Goal: Information Seeking & Learning: Understand process/instructions

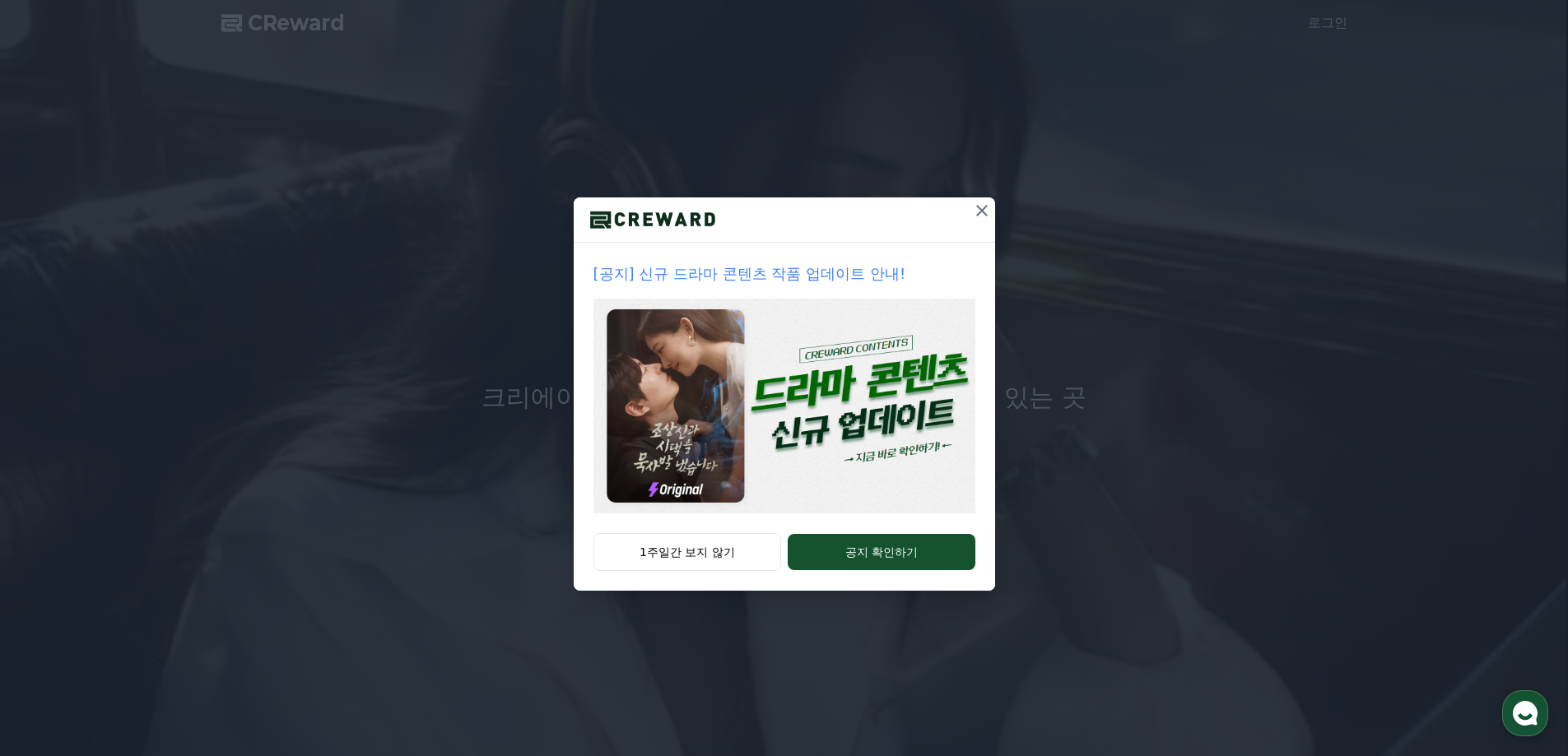
click at [722, 552] on button "1주일간 보지 않기" at bounding box center [687, 551] width 188 height 38
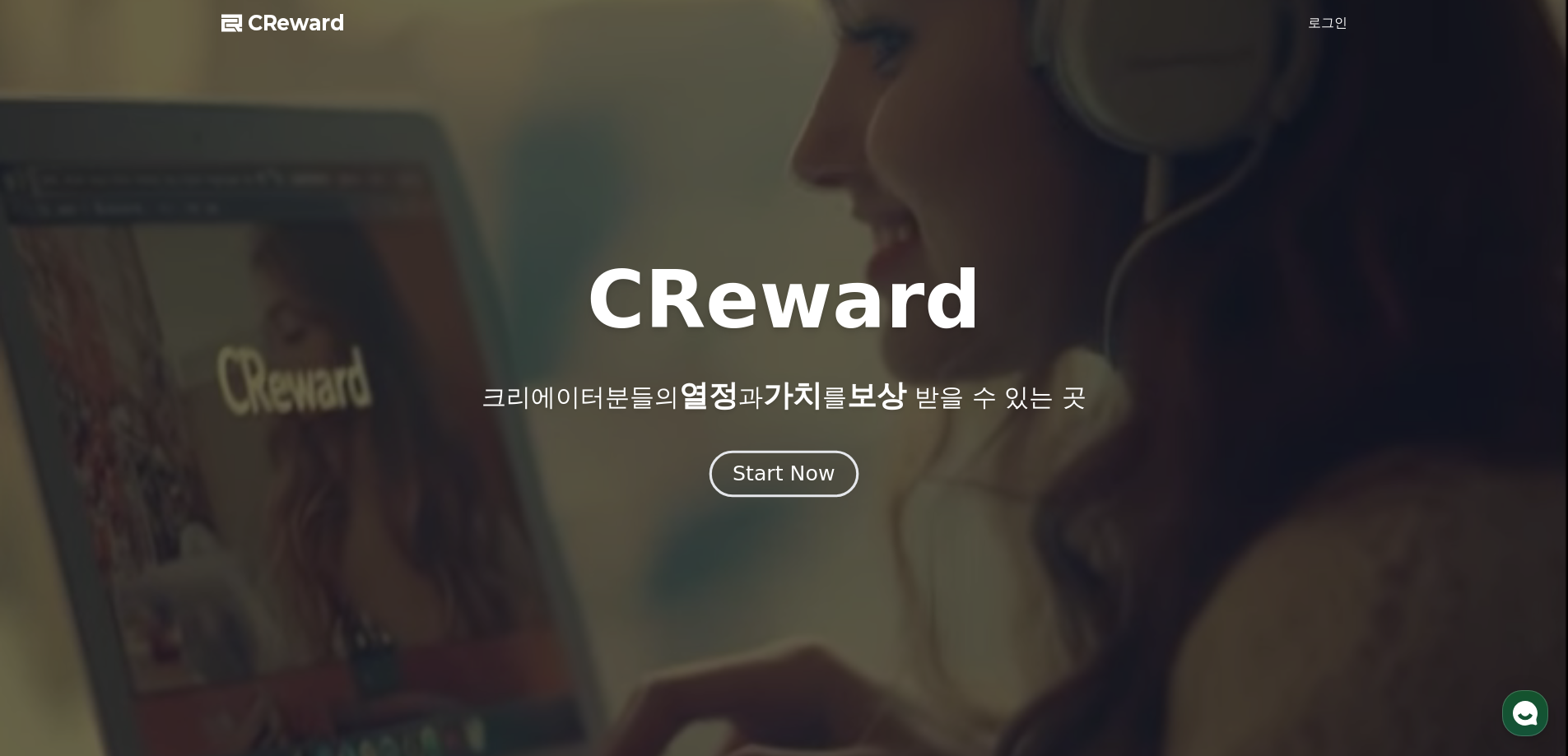
click at [766, 468] on div "Start Now" at bounding box center [783, 474] width 102 height 28
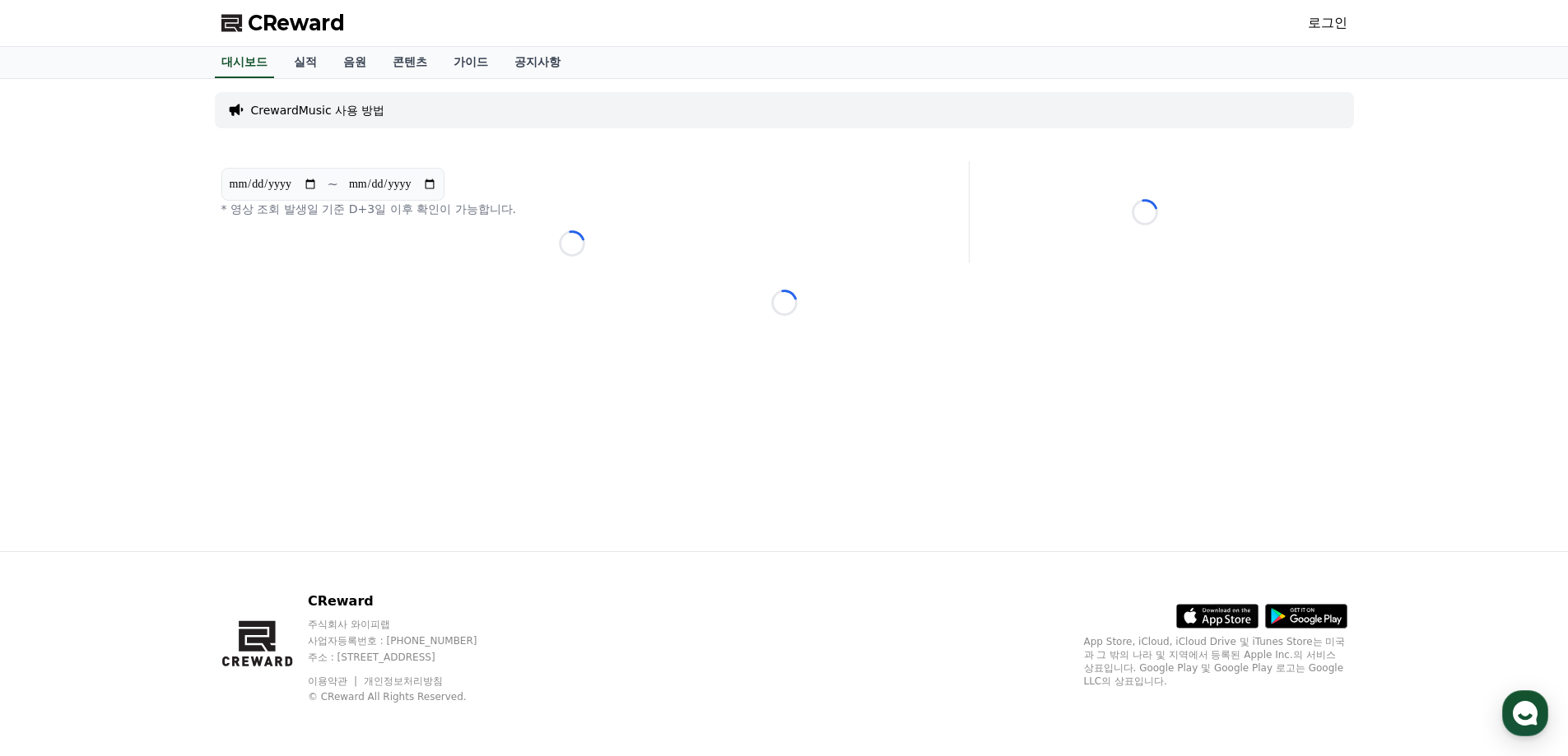
click at [1325, 20] on link "로그인" at bounding box center [1327, 23] width 40 height 19
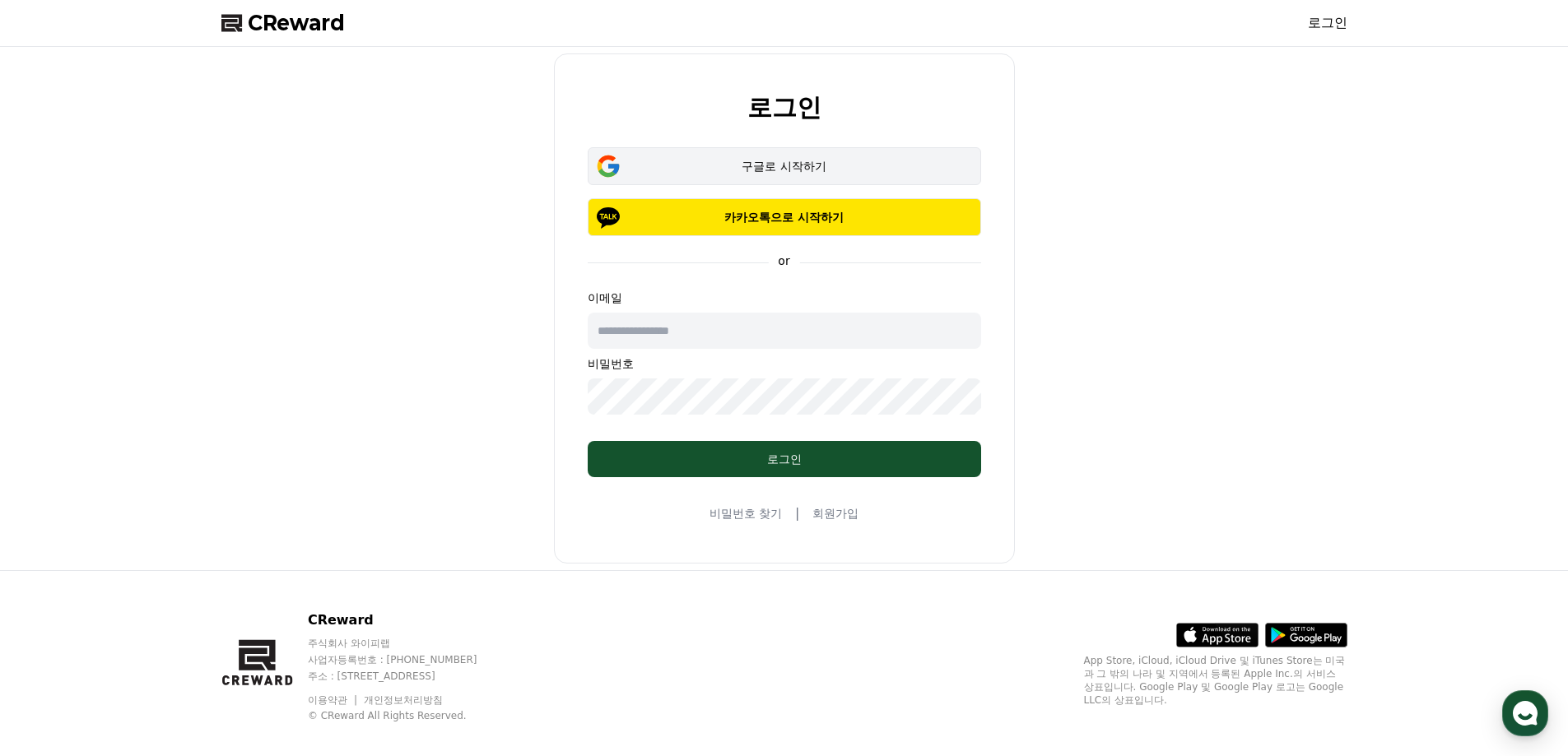
click at [760, 162] on div "구글로 시작하기" at bounding box center [784, 166] width 346 height 16
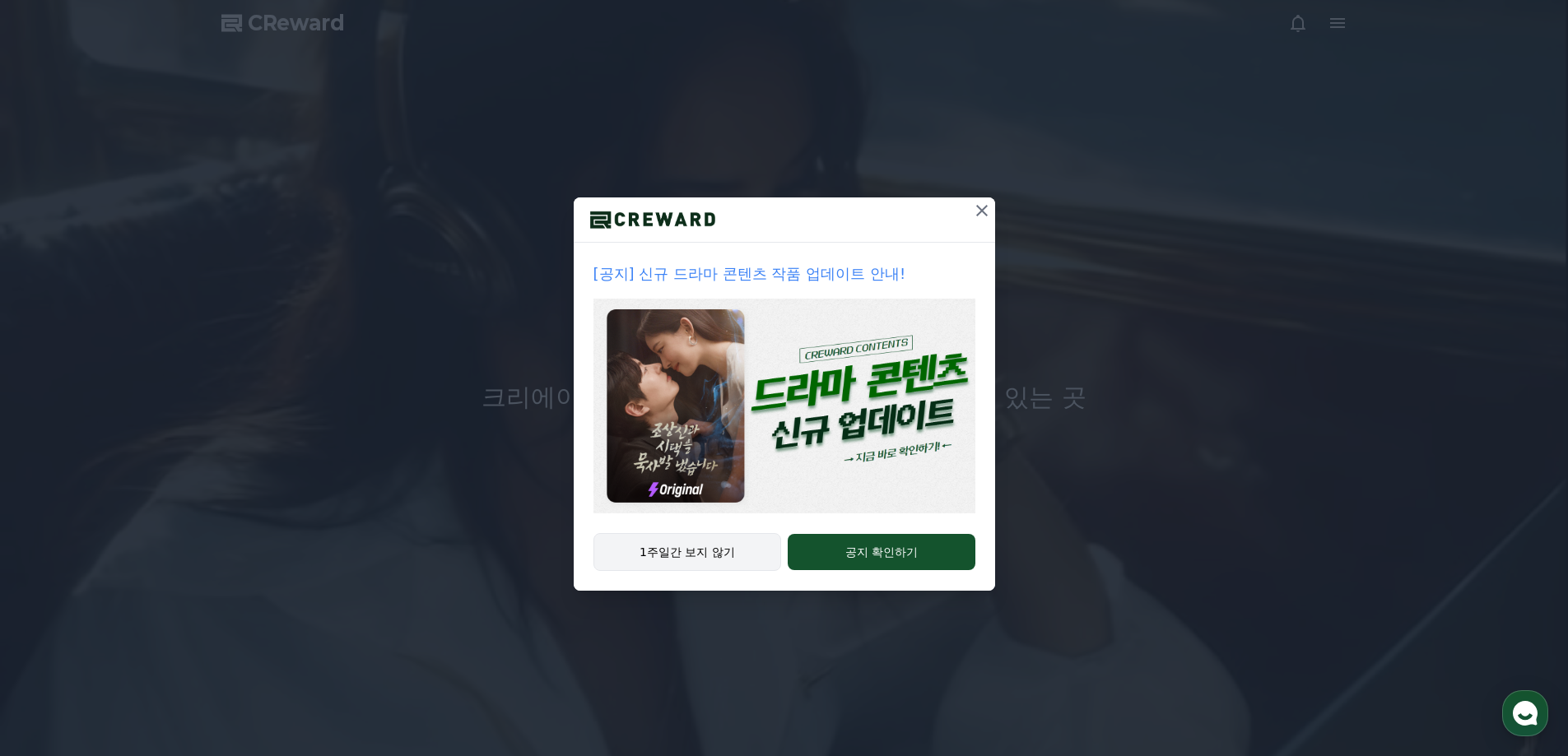
click at [703, 542] on button "1주일간 보지 않기" at bounding box center [687, 551] width 188 height 38
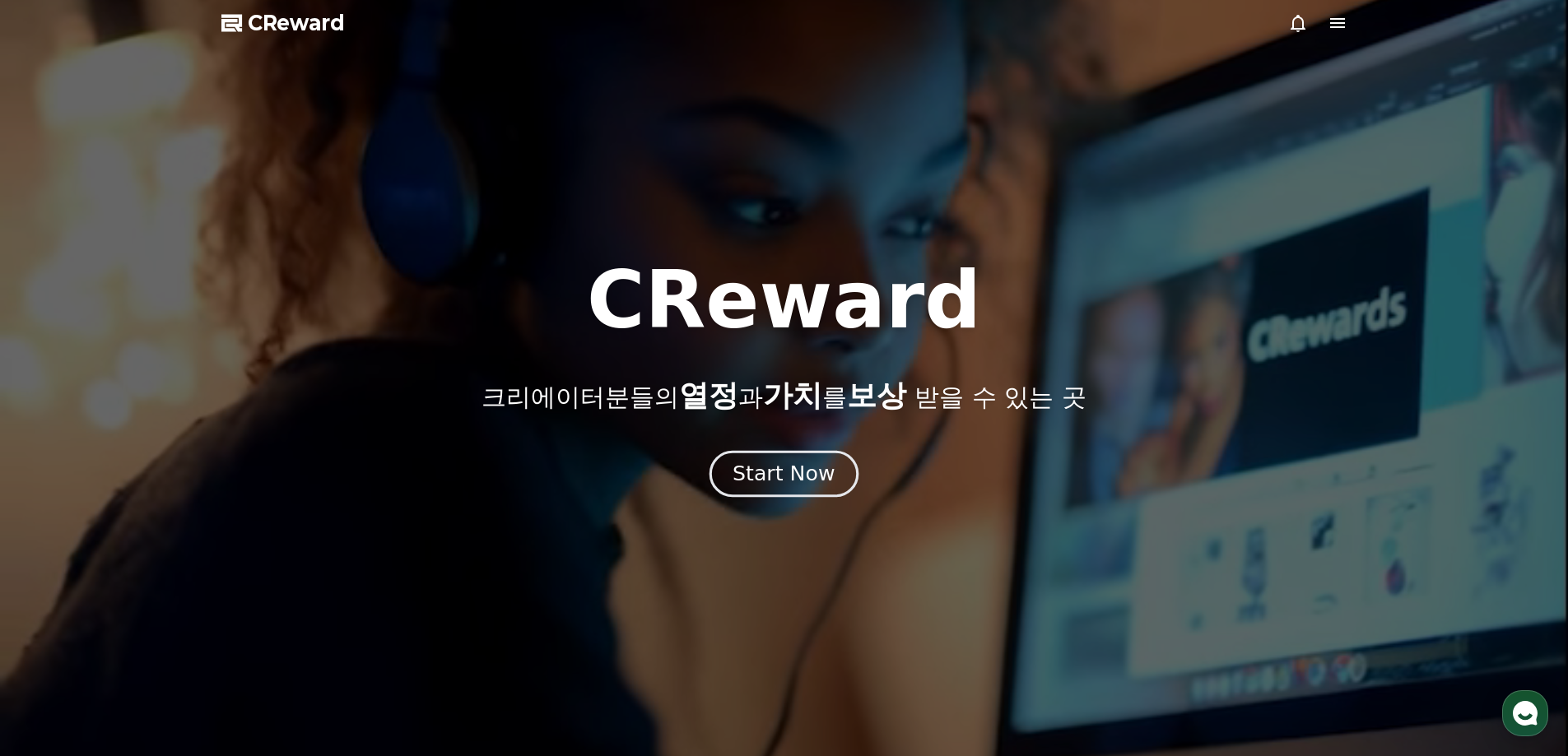
click at [796, 462] on div "Start Now" at bounding box center [783, 474] width 102 height 28
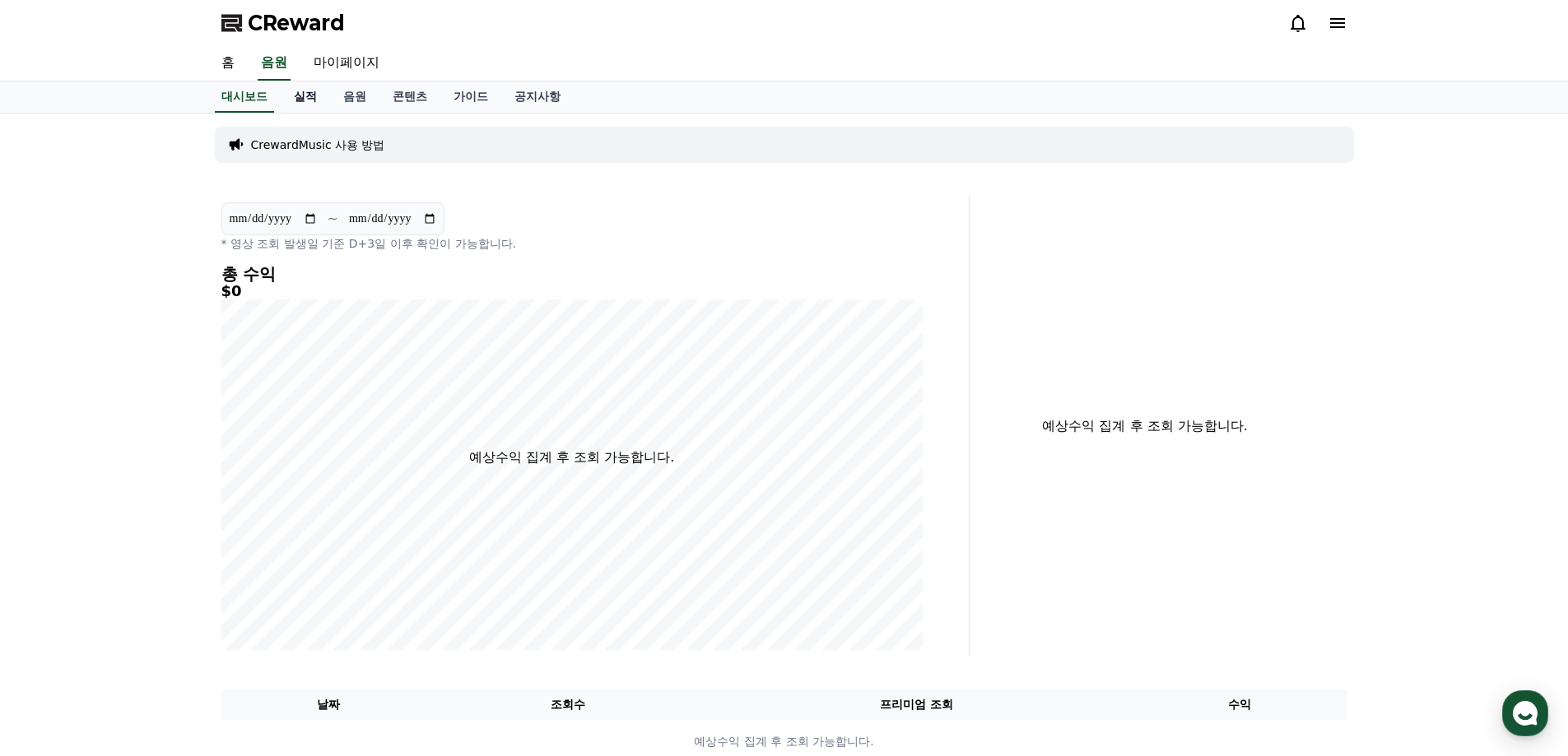
click at [311, 95] on link "실적" at bounding box center [305, 97] width 50 height 31
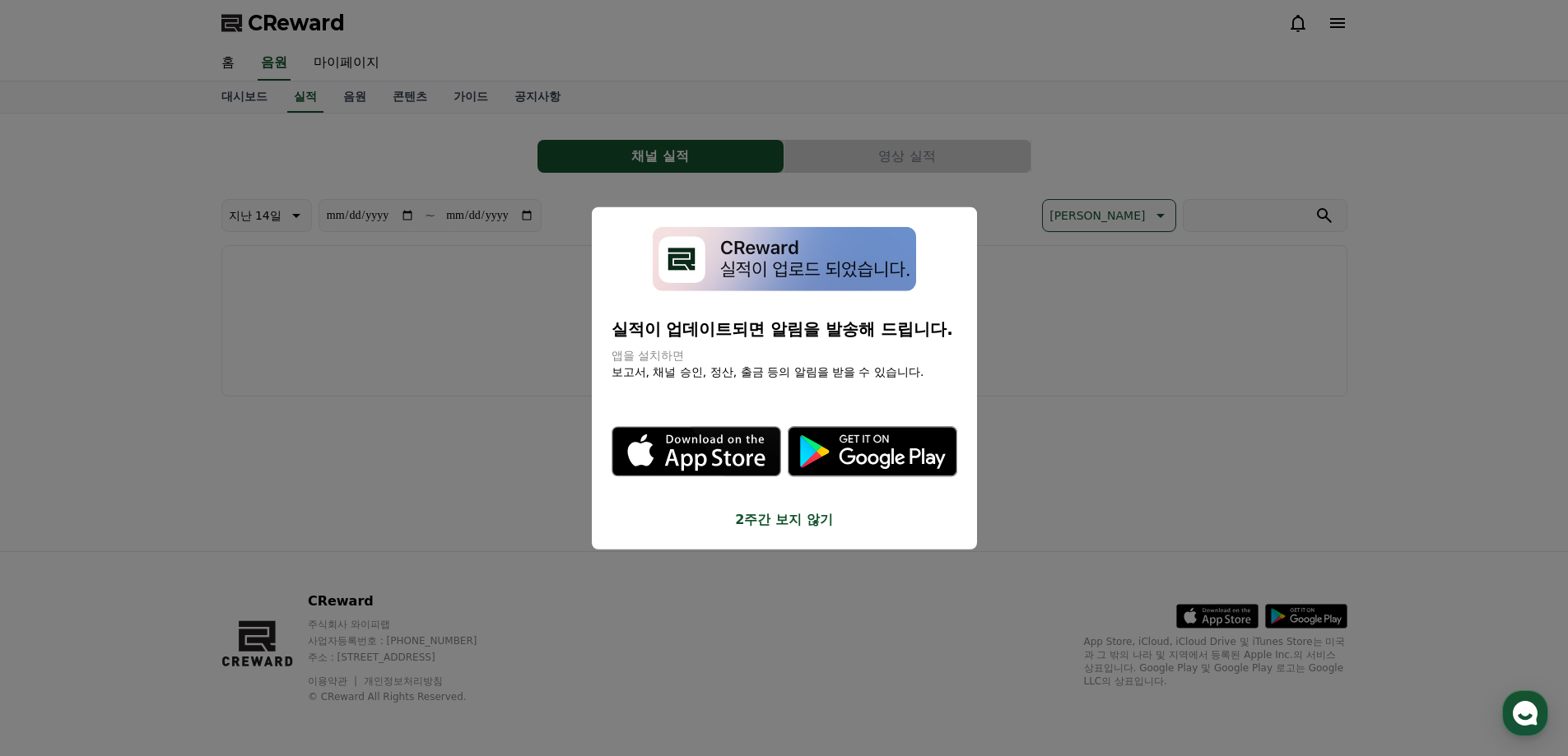
click at [787, 519] on button "2주간 보지 않기" at bounding box center [784, 520] width 346 height 19
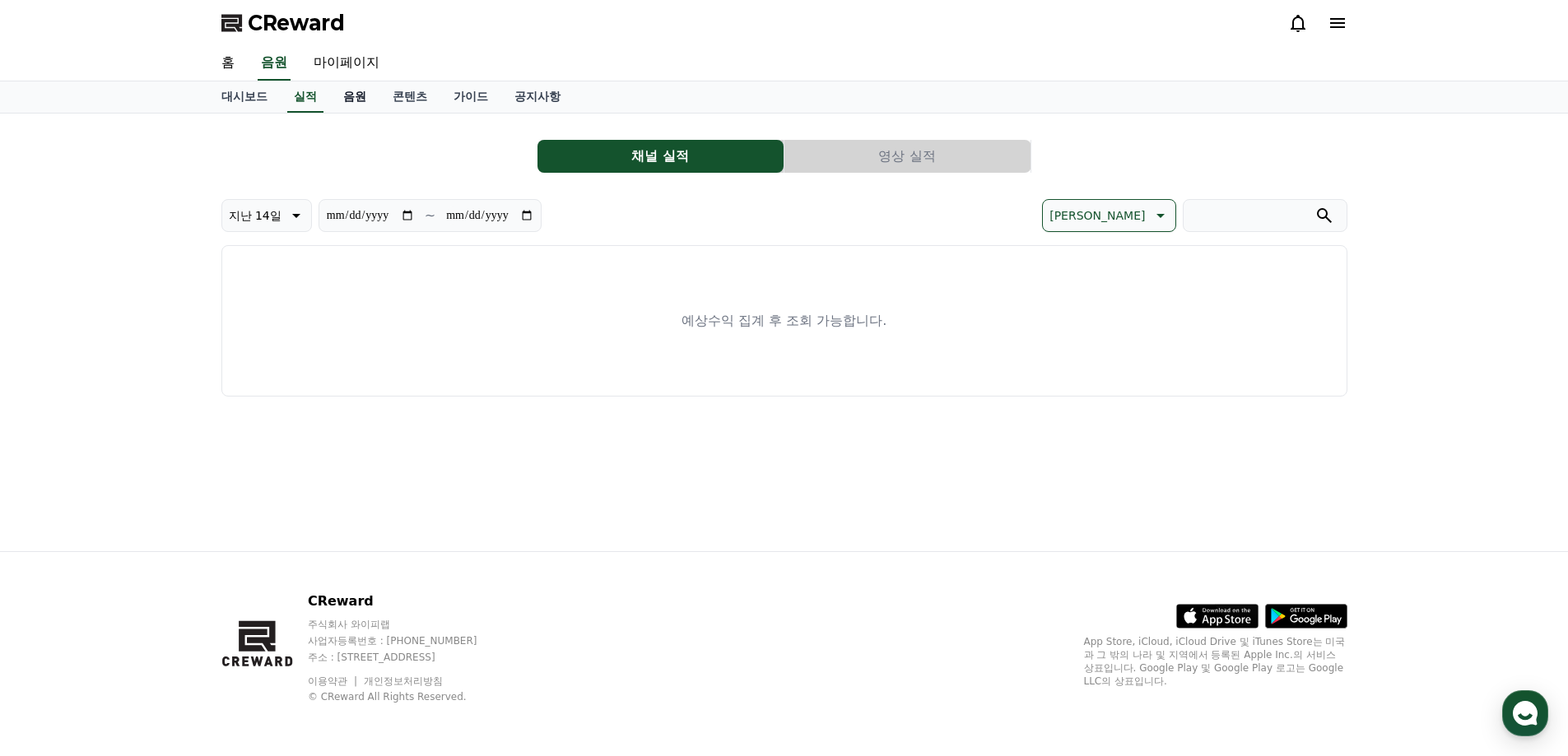
click at [354, 93] on link "음원" at bounding box center [354, 97] width 50 height 31
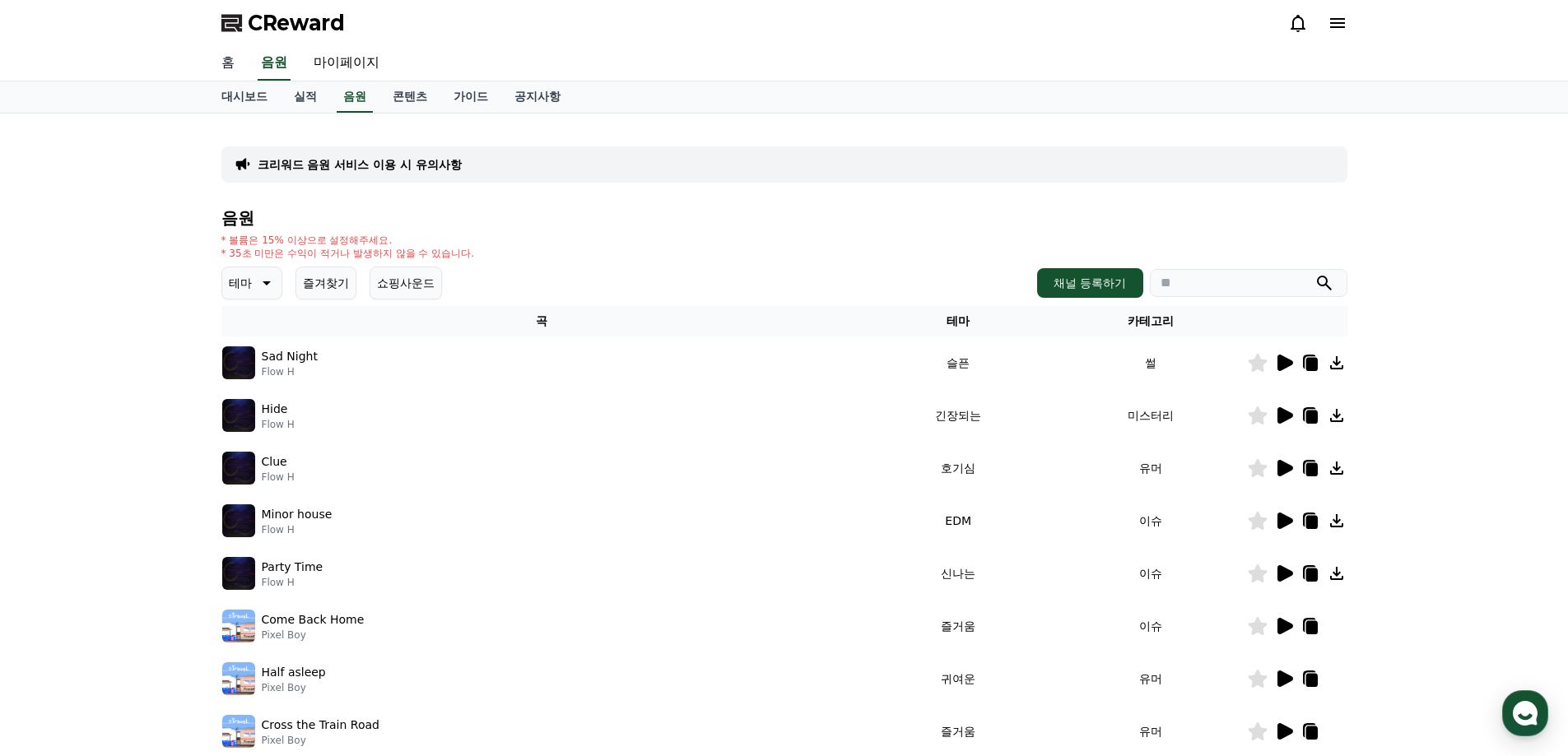
click at [232, 62] on link "홈" at bounding box center [227, 63] width 40 height 35
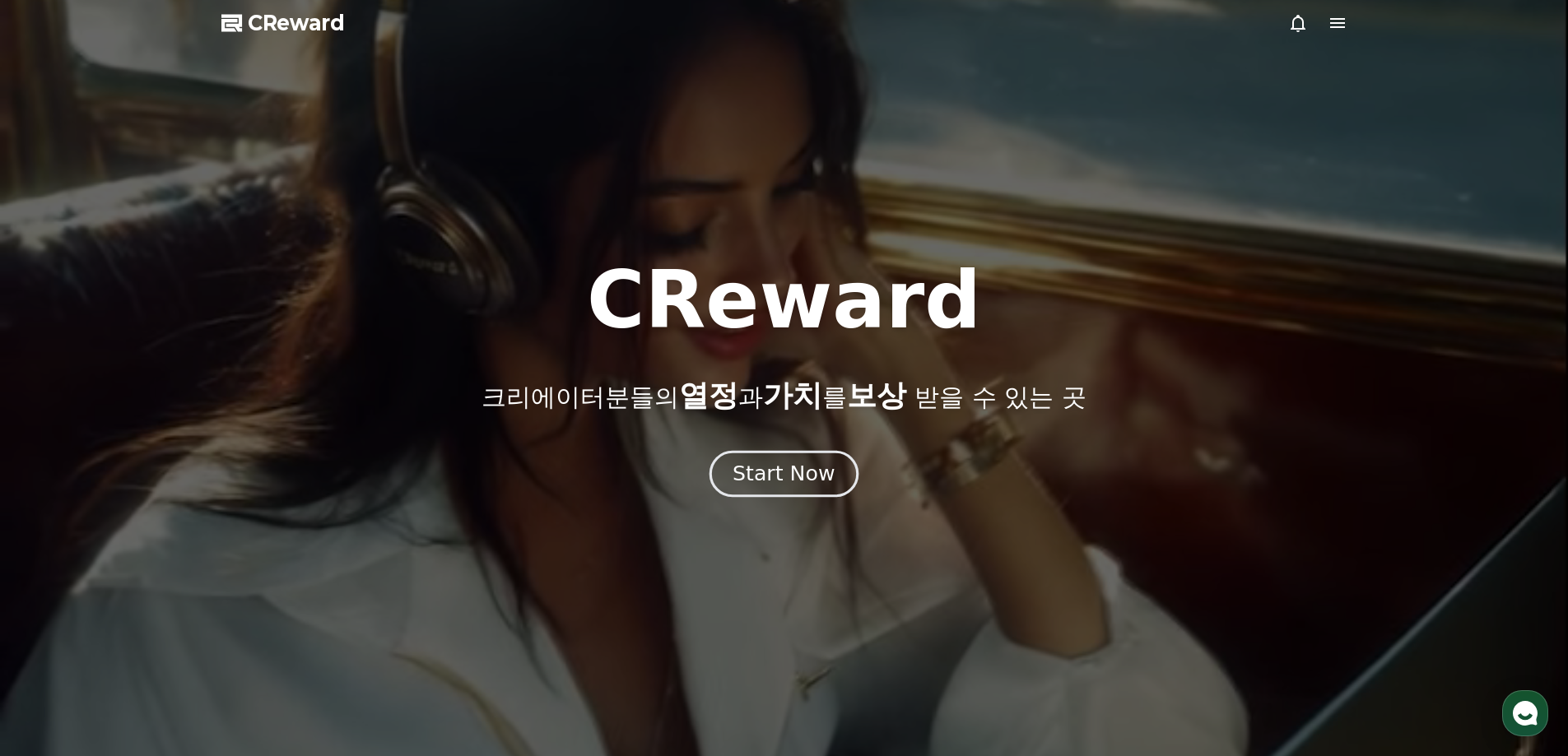
click at [807, 479] on div "Start Now" at bounding box center [783, 474] width 102 height 28
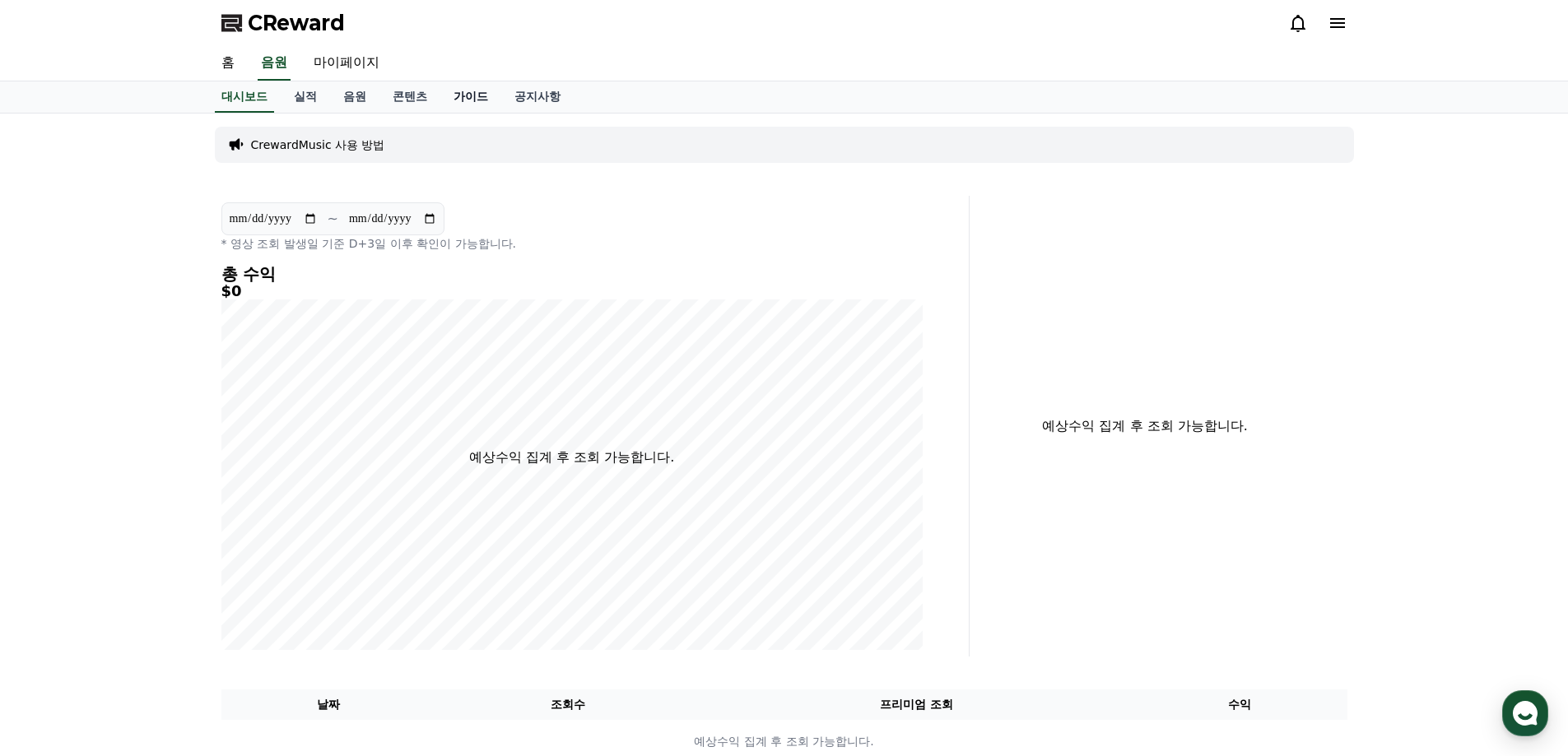
click at [471, 92] on link "가이드" at bounding box center [470, 97] width 61 height 31
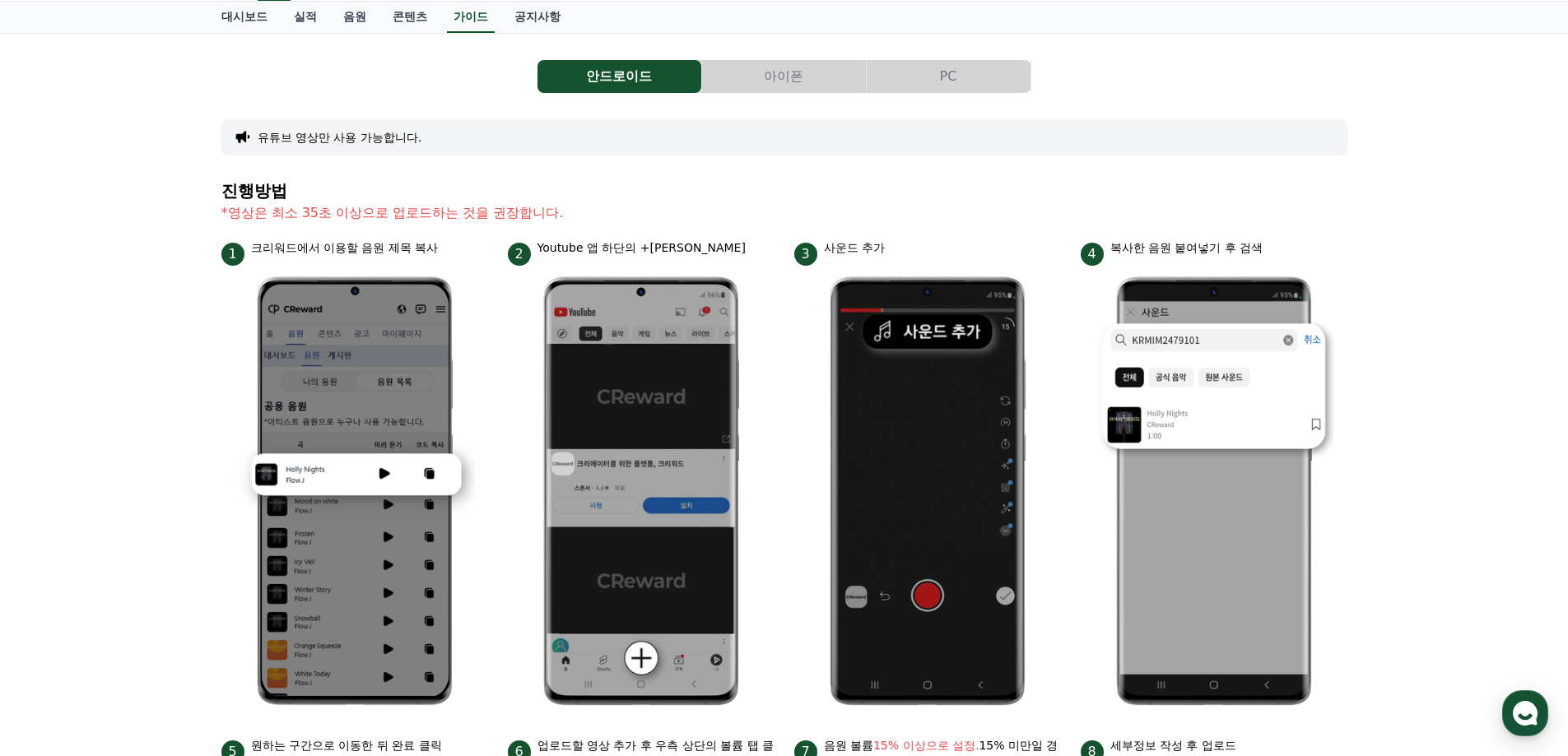
scroll to position [82, 0]
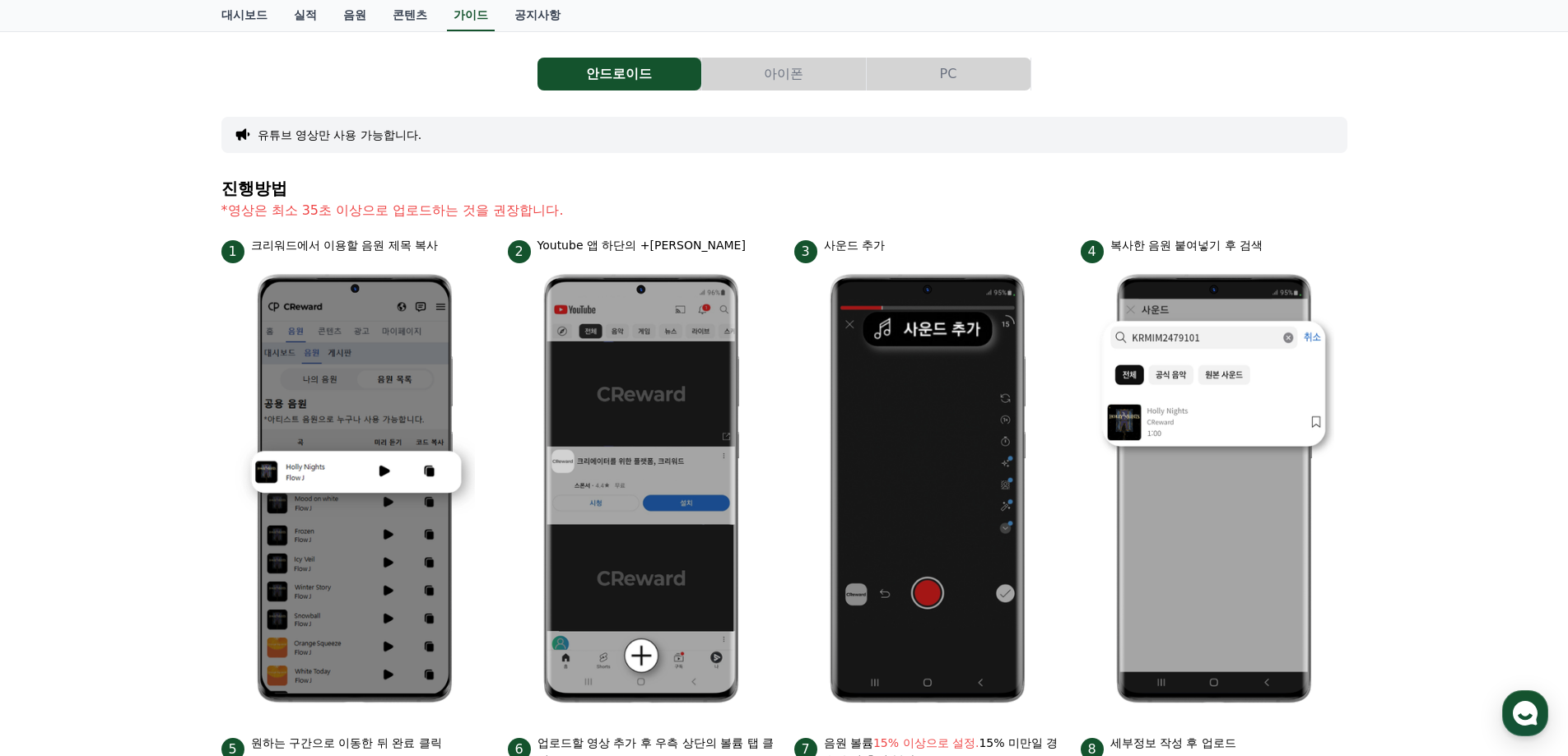
drag, startPoint x: 228, startPoint y: 209, endPoint x: 659, endPoint y: 204, distance: 431.0
click at [655, 205] on p "*영상은 최소 35초 이상으로 업로드하는 것을 권장합니다." at bounding box center [784, 211] width 1126 height 19
click at [659, 203] on p "*영상은 최소 35초 이상으로 업로드하는 것을 권장합니다." at bounding box center [784, 211] width 1126 height 19
click at [614, 210] on p "*영상은 최소 35초 이상으로 업로드하는 것을 권장합니다." at bounding box center [784, 211] width 1126 height 19
drag, startPoint x: 218, startPoint y: 204, endPoint x: 674, endPoint y: 200, distance: 456.0
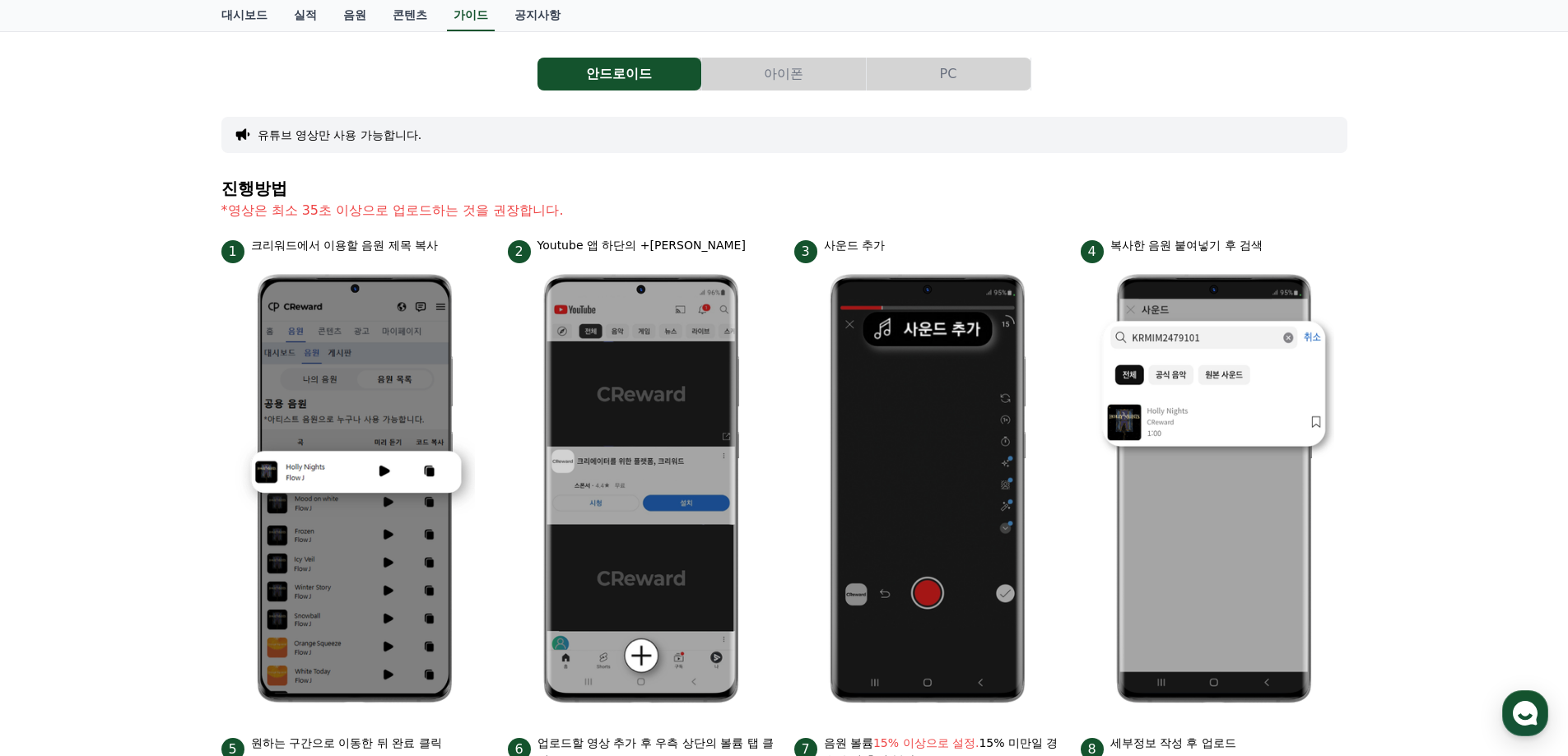
click at [674, 200] on div "안드로이드 아이폰 PC 유튜브 영상만 사용 가능합니다. 진행방법 *영상은 최소 35초 이상으로 업로드하는 것을 권장합니다. 1 크리워드에서 이…" at bounding box center [784, 633] width 1139 height 1190
click at [674, 200] on section "진행방법 *영상은 최소 35초 이상으로 업로드하는 것을 권장합니다." at bounding box center [784, 208] width 1126 height 57
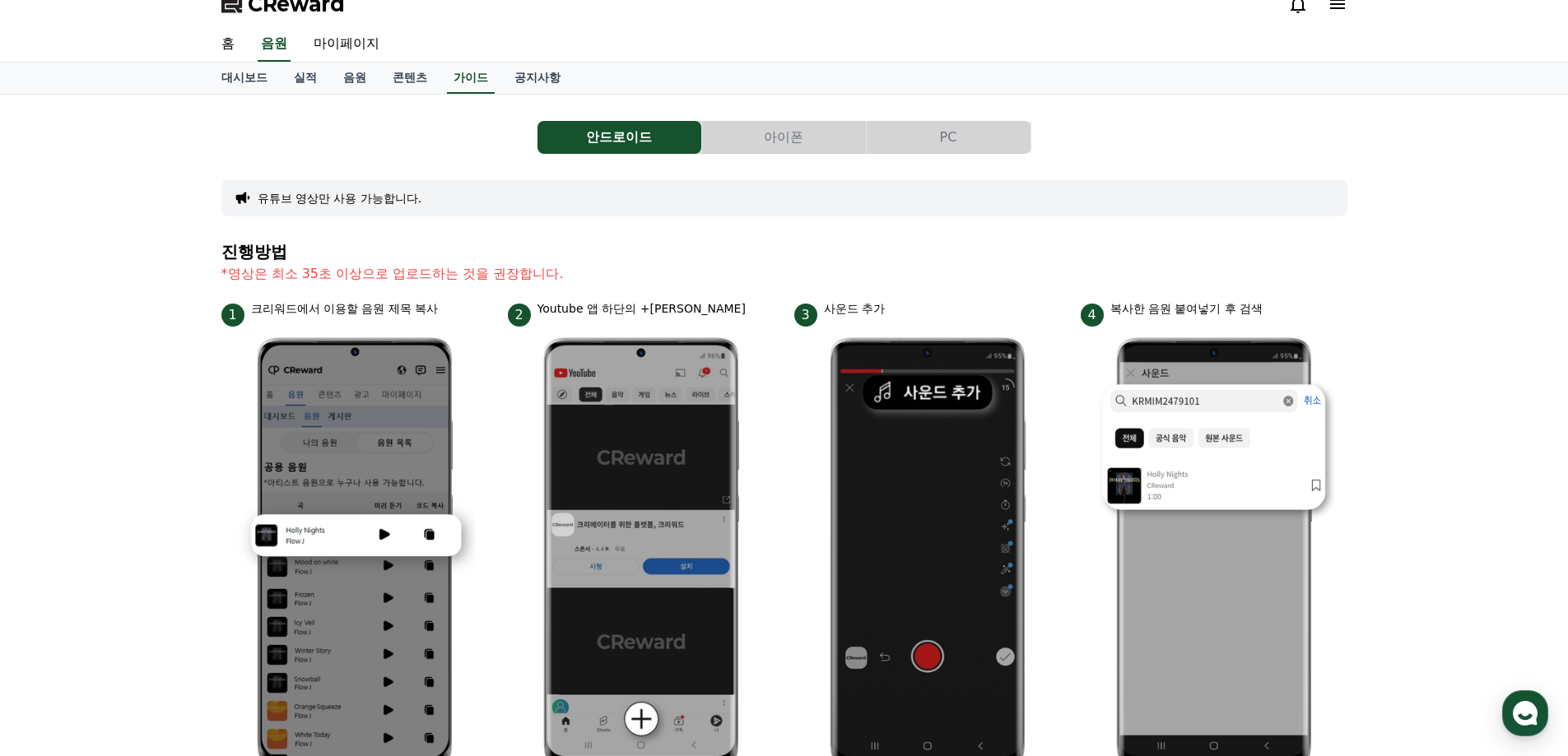
scroll to position [0, 0]
